Goal: Task Accomplishment & Management: Manage account settings

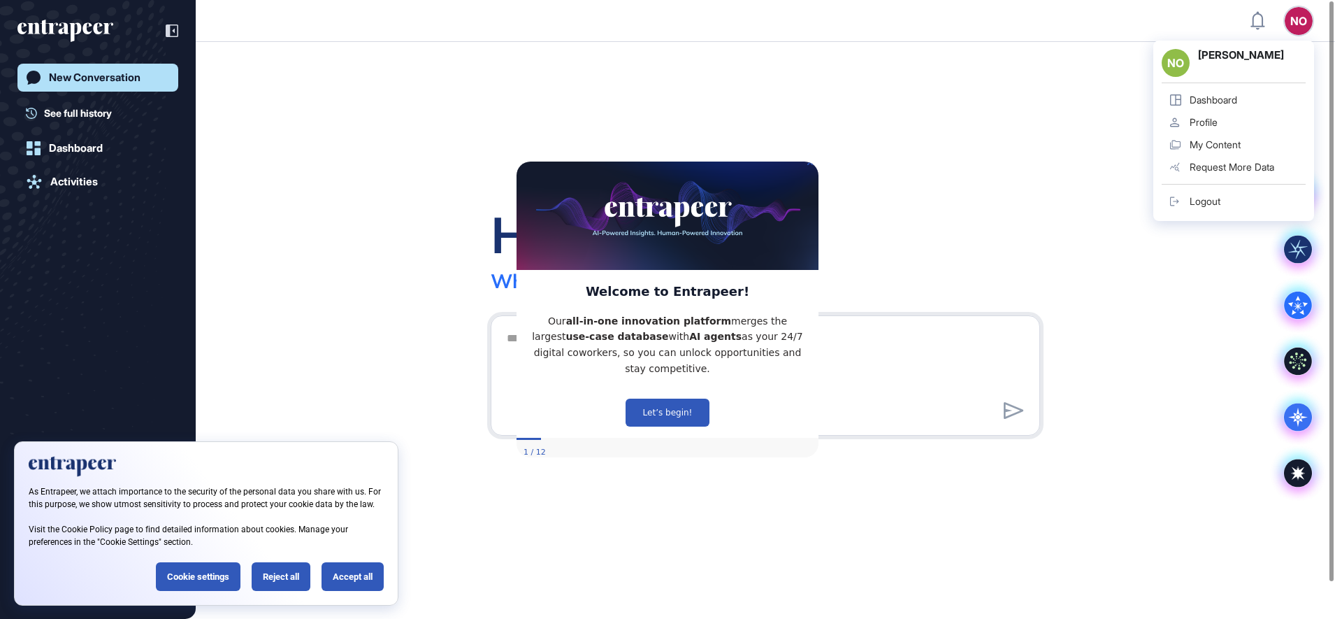
click at [1223, 208] on link "Logout" at bounding box center [1234, 201] width 144 height 22
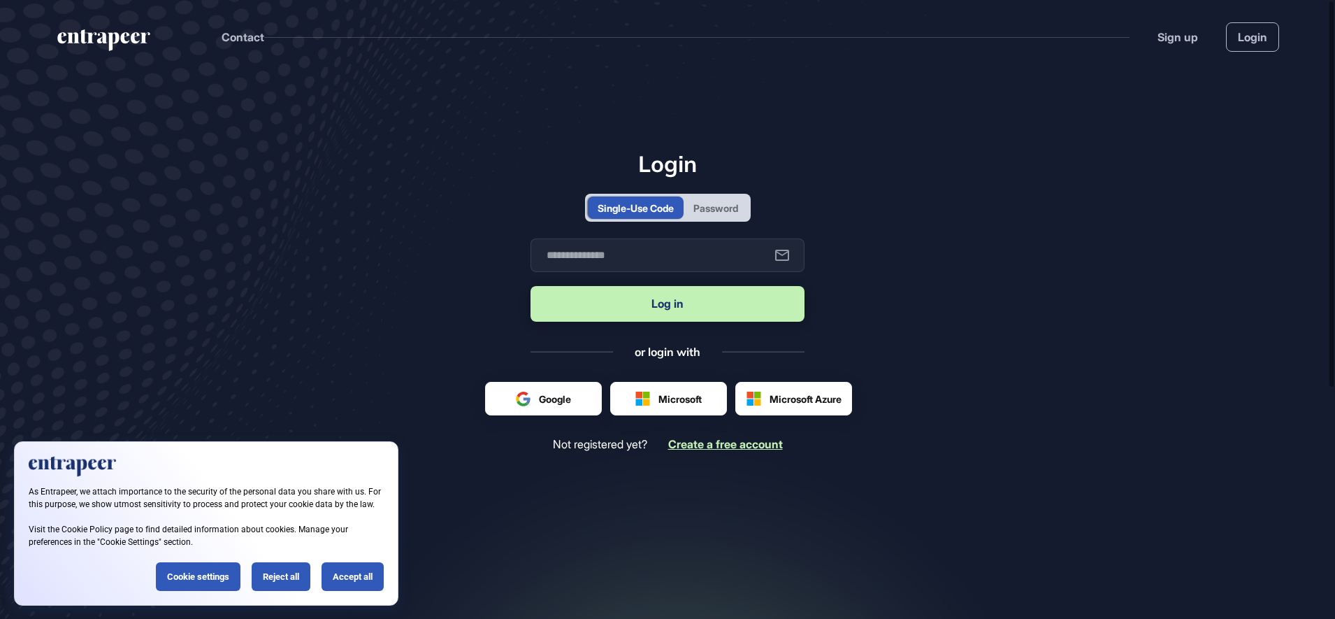
click at [686, 445] on span "Create a free account" at bounding box center [725, 444] width 115 height 14
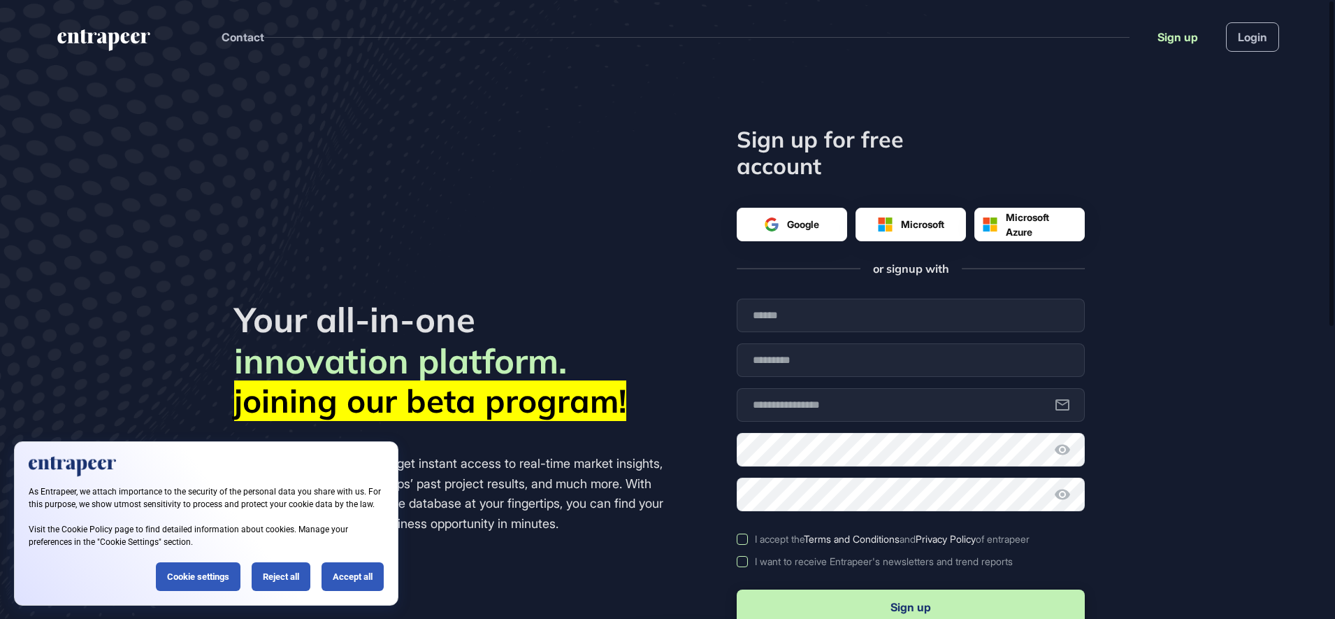
click at [1178, 36] on link "Sign up" at bounding box center [1178, 37] width 41 height 17
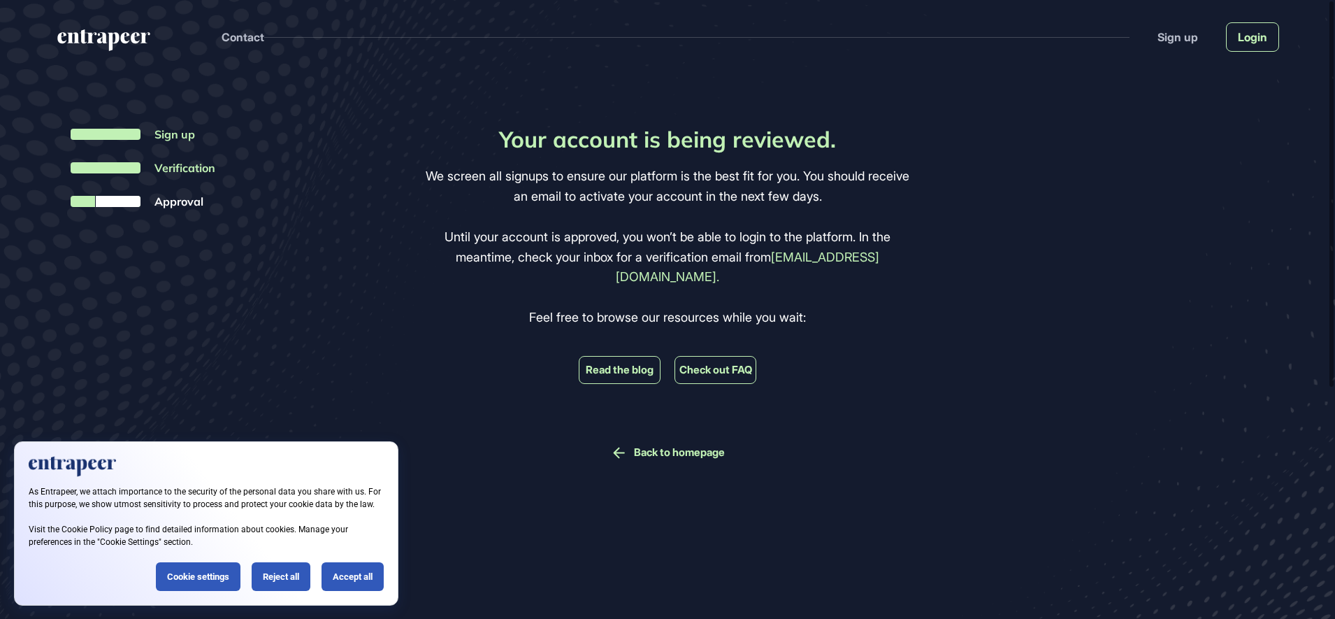
click at [1246, 41] on link "Login" at bounding box center [1252, 36] width 53 height 29
